Goal: Information Seeking & Learning: Understand process/instructions

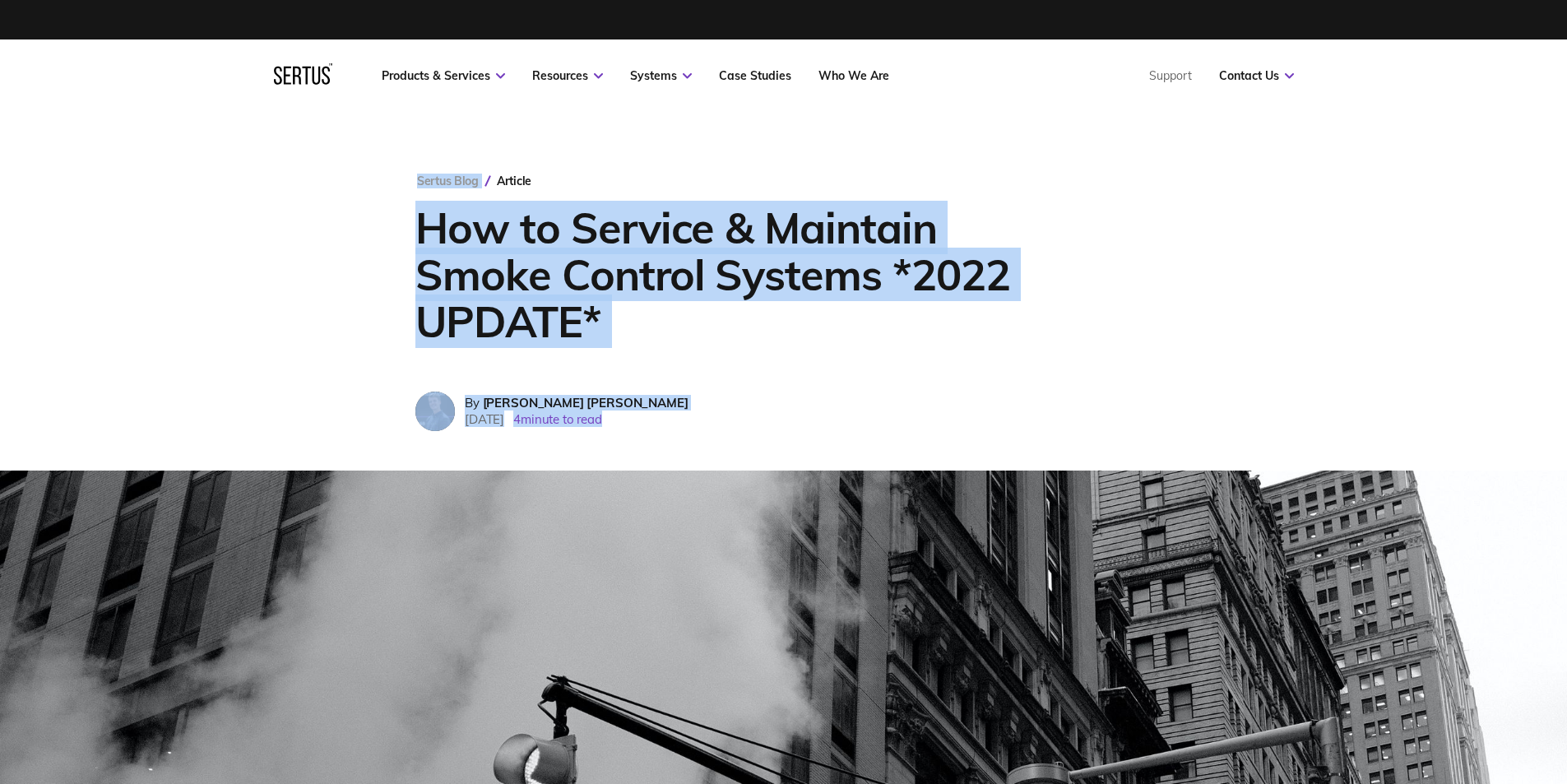
drag, startPoint x: 406, startPoint y: 173, endPoint x: 594, endPoint y: 526, distance: 399.9
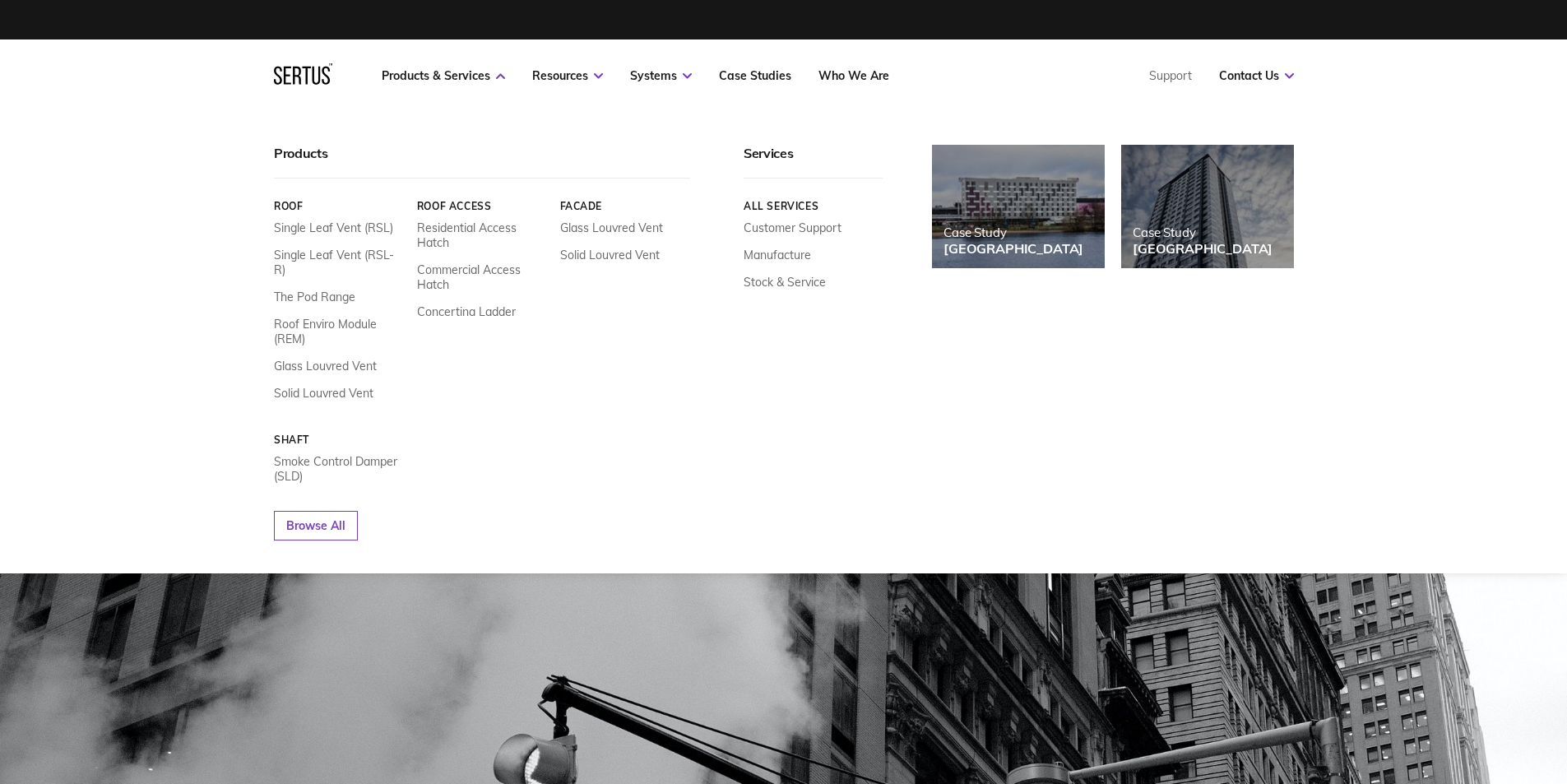
drag, startPoint x: 364, startPoint y: 71, endPoint x: 446, endPoint y: 148, distance: 112.5
click at [446, 112] on div "Products & Services Resources Systems Case Studies Who We Are Support Contact U…" at bounding box center [784, 75] width 1567 height 73
click at [173, 186] on div "Products Roof Single Leaf Vent (RSL) Single Leaf Vent (RSL-R) The Pod Range Roo…" at bounding box center [784, 342] width 1567 height 461
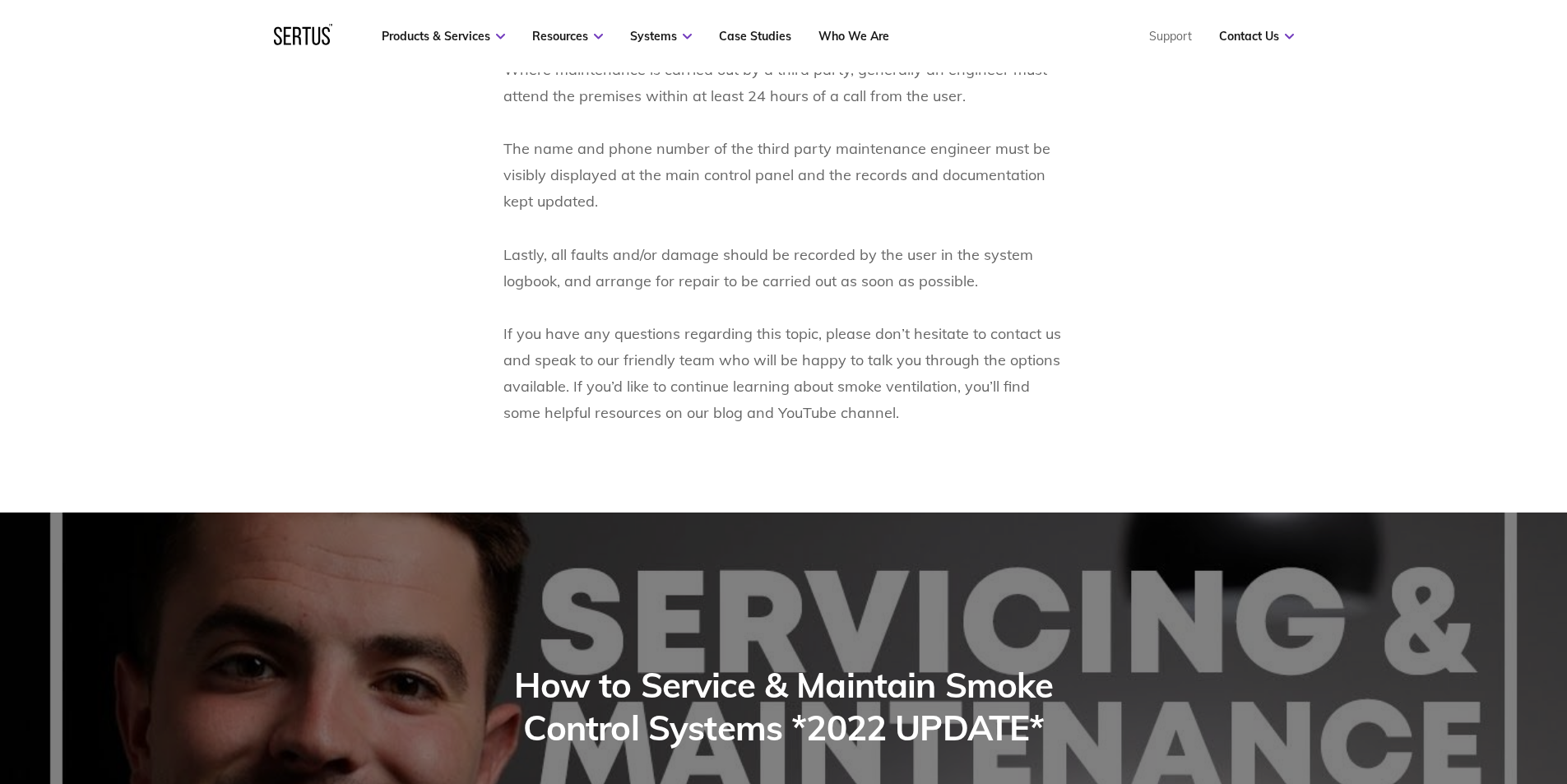
scroll to position [2587, 0]
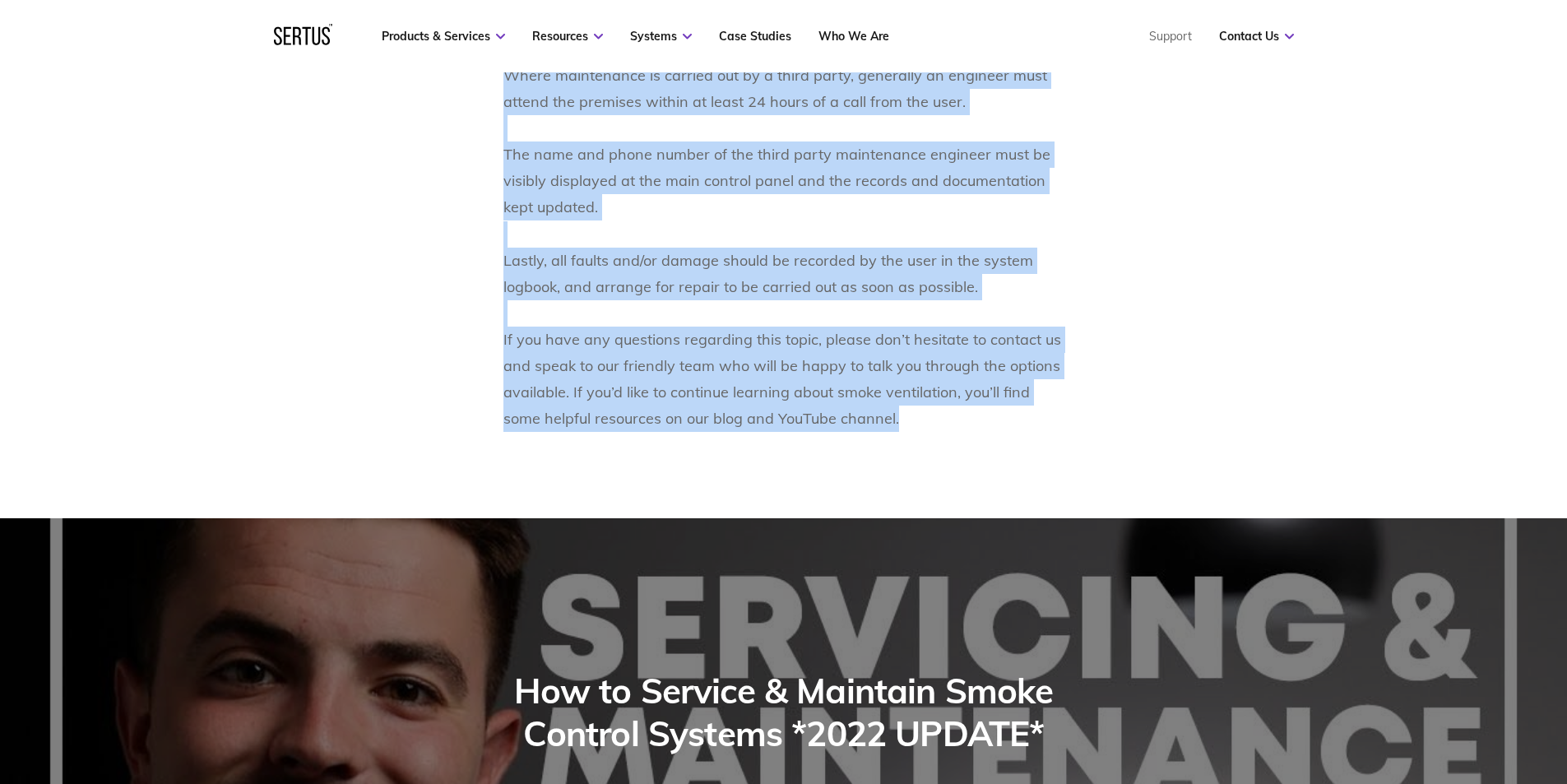
drag, startPoint x: 412, startPoint y: 179, endPoint x: 960, endPoint y: 454, distance: 613.1
copy div "Loremi Dolo Sitamet Con ad Elitsed & Doeiusmo Tempo Incidid Utlabor *0298 ETDOL…"
